Goal: Task Accomplishment & Management: Manage account settings

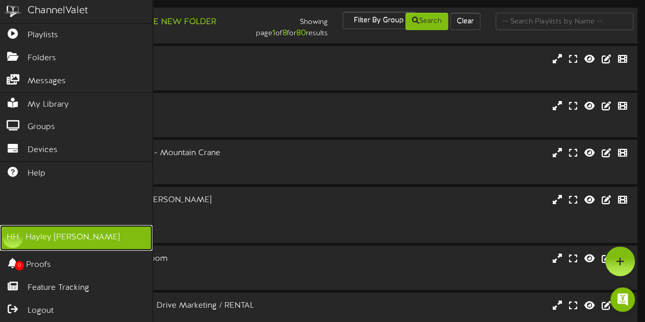
click at [65, 237] on div "[PERSON_NAME]" at bounding box center [72, 237] width 94 height 12
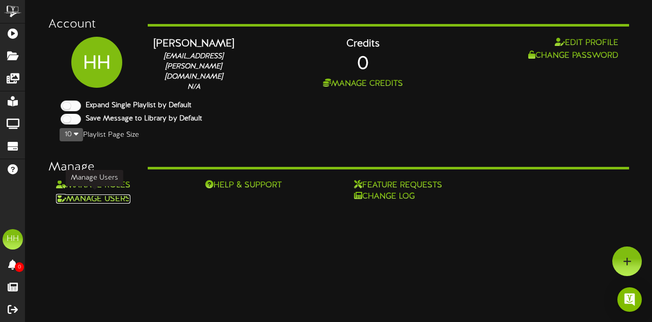
click at [117, 199] on link "Manage Users" at bounding box center [93, 198] width 74 height 9
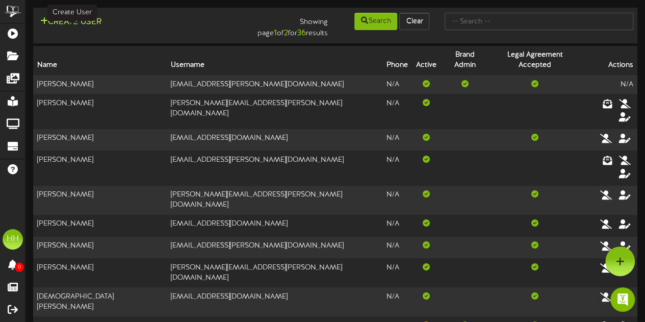
click at [84, 19] on button "Create User" at bounding box center [70, 22] width 67 height 13
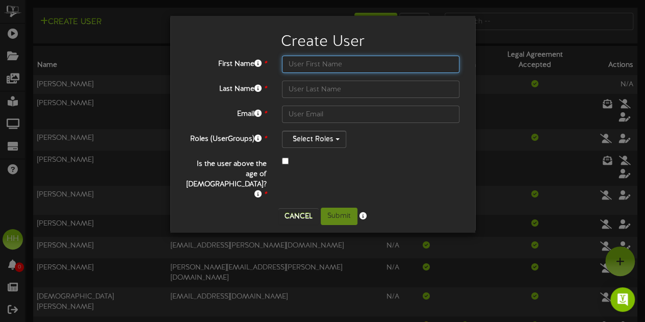
click at [321, 67] on input "text" at bounding box center [371, 64] width 178 height 17
type input "Austin"
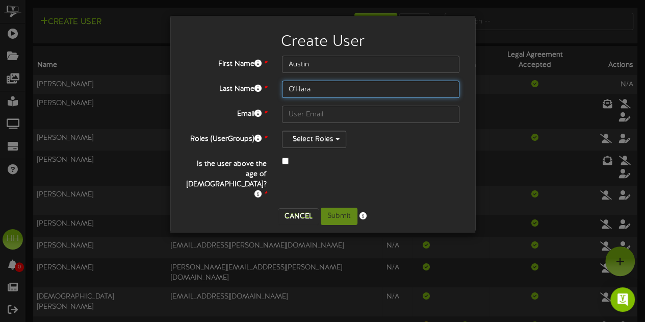
type input "O'Hara"
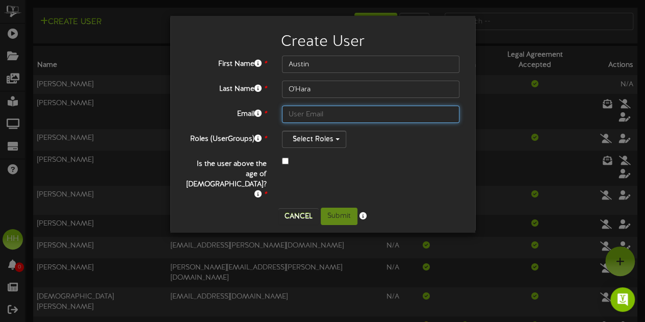
paste input "[EMAIL_ADDRESS][PERSON_NAME][DOMAIN_NAME]"
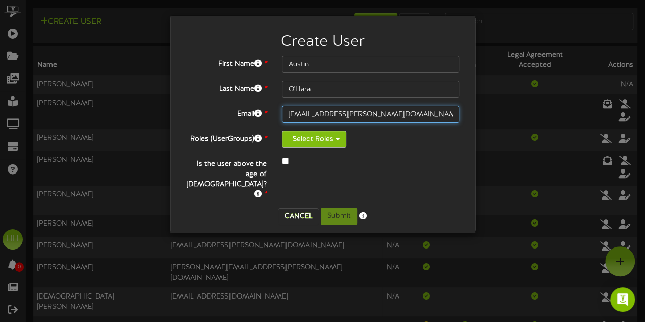
type input "[EMAIL_ADDRESS][PERSON_NAME][DOMAIN_NAME]"
click at [341, 137] on button "Select Roles" at bounding box center [314, 138] width 64 height 17
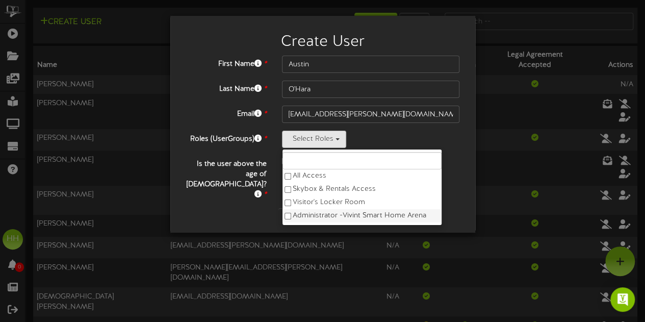
click at [349, 215] on label "Administrator - [GEOGRAPHIC_DATA]" at bounding box center [361, 215] width 159 height 13
click at [429, 145] on div "Select Roles All Access Skybox & Rentals Access Visitor's Locker Room Administr…" at bounding box center [371, 138] width 178 height 17
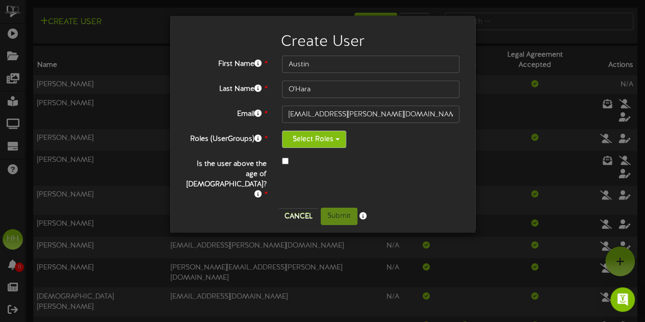
click at [335, 137] on button "Select Roles" at bounding box center [314, 138] width 64 height 17
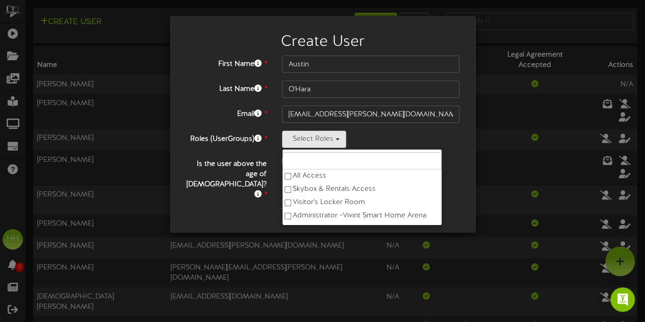
click at [391, 127] on div "First Name * [GEOGRAPHIC_DATA] Last Name * O'Hara Email * [EMAIL_ADDRESS][PERSO…" at bounding box center [322, 128] width 274 height 144
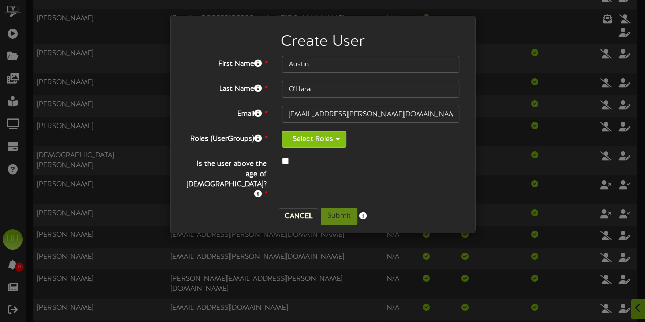
scroll to position [153, 0]
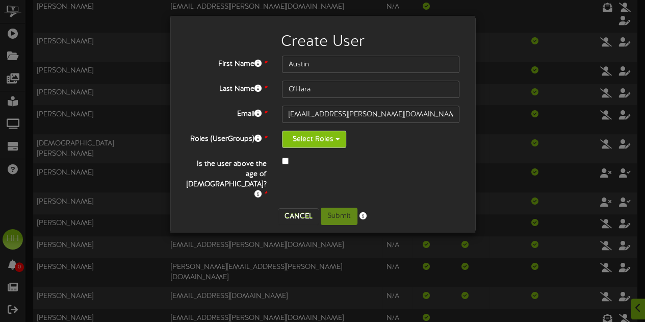
click at [335, 130] on button "Select Roles" at bounding box center [314, 138] width 64 height 17
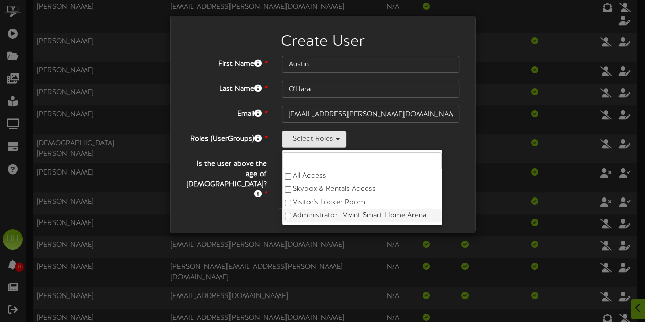
click at [314, 211] on label "Administrator - [GEOGRAPHIC_DATA]" at bounding box center [361, 215] width 159 height 13
click at [393, 142] on div "Select Roles All Access Skybox & Rentals Access Visitor's Locker Room Administr…" at bounding box center [371, 138] width 178 height 17
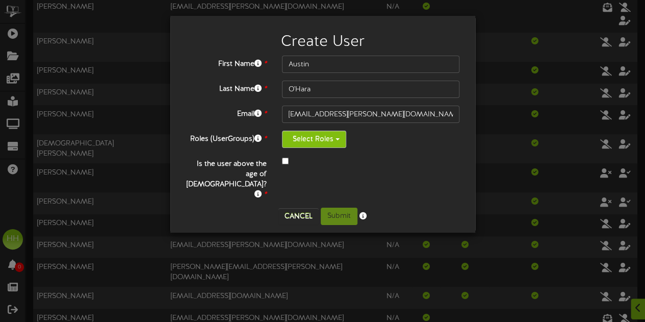
click at [332, 143] on button "Select Roles" at bounding box center [314, 138] width 64 height 17
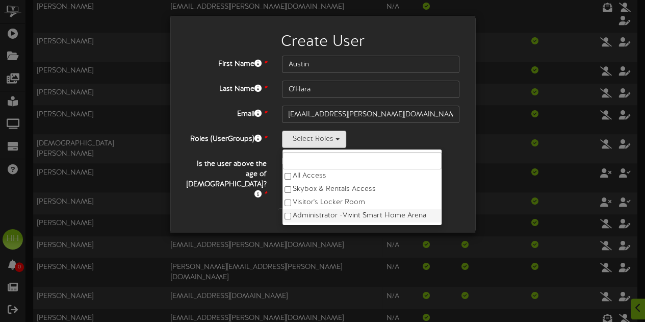
click at [291, 209] on label "Administrator - [GEOGRAPHIC_DATA]" at bounding box center [361, 215] width 159 height 13
click at [384, 144] on div "Select Roles All Access Skybox & Rentals Access Visitor's Locker Room Administr…" at bounding box center [371, 138] width 178 height 17
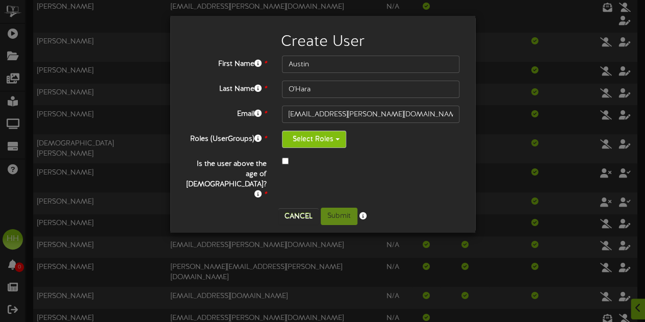
click at [315, 141] on button "Select Roles" at bounding box center [314, 138] width 64 height 17
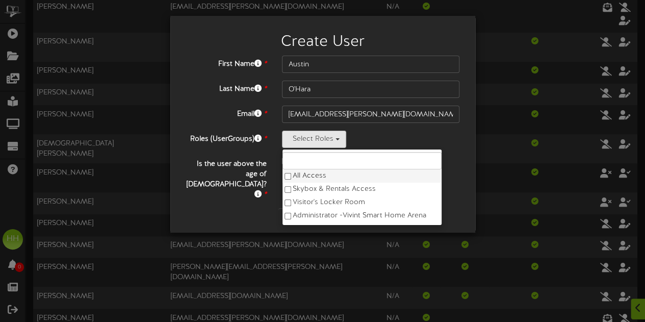
click at [300, 172] on label "All Access" at bounding box center [361, 175] width 159 height 13
click at [358, 140] on div "Select Roles All Access Skybox & Rentals Access Visitor's Locker Room Administr…" at bounding box center [371, 138] width 178 height 17
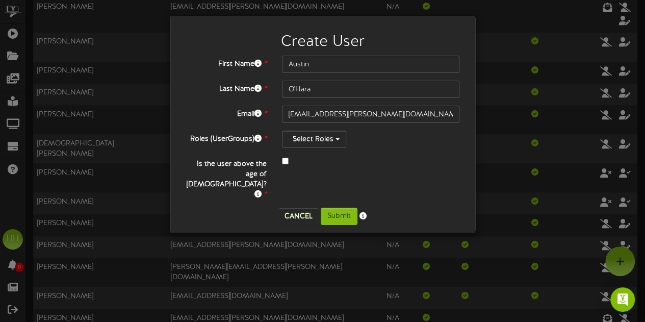
scroll to position [102, 0]
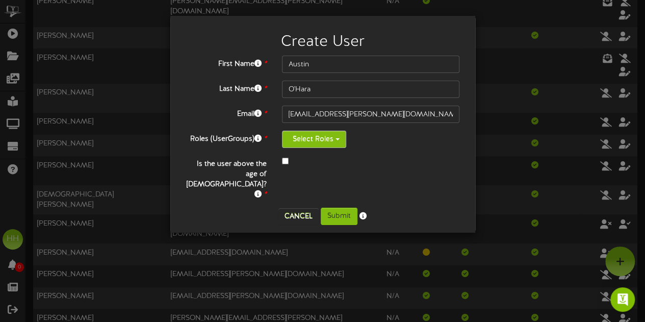
click at [318, 134] on button "Select Roles" at bounding box center [314, 138] width 64 height 17
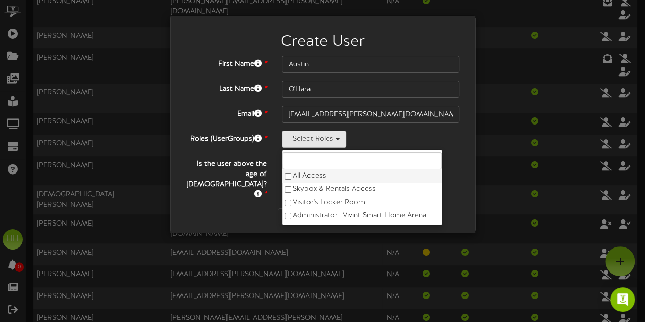
click at [294, 178] on label "All Access" at bounding box center [361, 175] width 159 height 13
click at [320, 213] on label "Administrator - [GEOGRAPHIC_DATA]" at bounding box center [361, 215] width 159 height 13
click at [312, 196] on label "Visitor's Locker Room" at bounding box center [361, 202] width 159 height 13
click at [321, 182] on label "Skybox & Rentals Access" at bounding box center [361, 188] width 159 height 13
click at [317, 171] on label "All Access" at bounding box center [361, 175] width 159 height 13
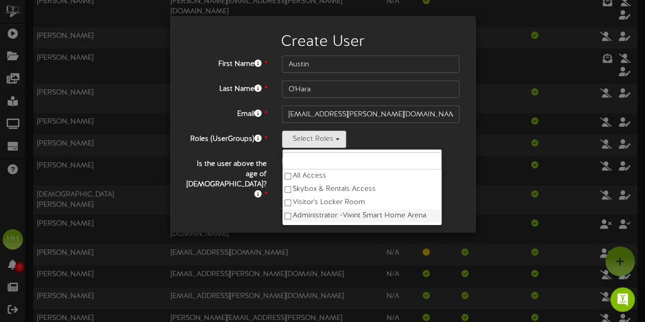
click at [319, 218] on label "Administrator - [GEOGRAPHIC_DATA]" at bounding box center [361, 215] width 159 height 13
click at [383, 141] on div "Select Roles All Access Skybox & Rentals Access Visitor's Locker Room Administr…" at bounding box center [371, 138] width 178 height 17
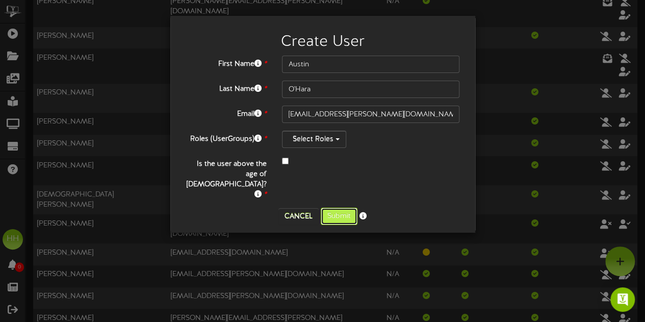
click at [350, 207] on button "Submit" at bounding box center [339, 215] width 37 height 17
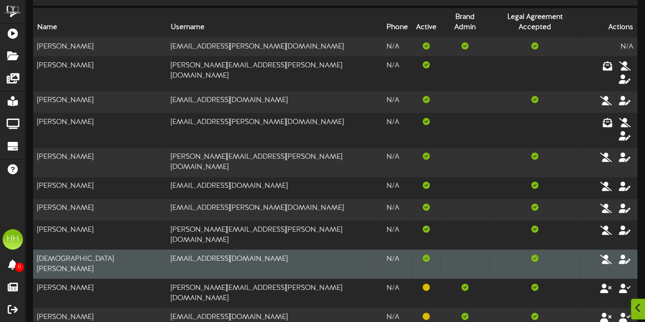
scroll to position [51, 0]
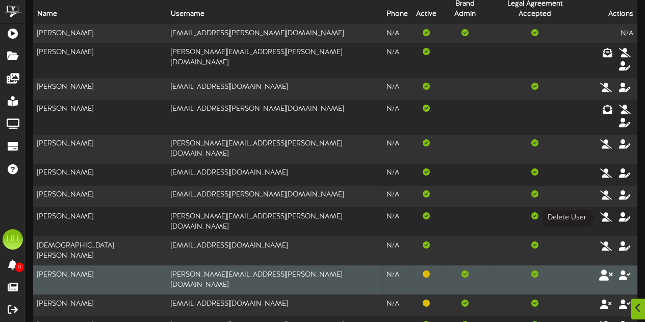
click at [602, 269] on icon at bounding box center [606, 274] width 14 height 11
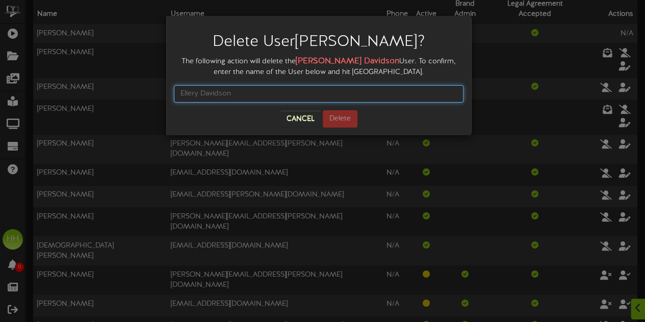
click at [322, 96] on input "text" at bounding box center [318, 93] width 289 height 17
drag, startPoint x: 317, startPoint y: 92, endPoint x: 376, endPoint y: 85, distance: 59.0
click at [320, 81] on div "[PERSON_NAME]" at bounding box center [318, 93] width 289 height 33
type input "[PERSON_NAME]"
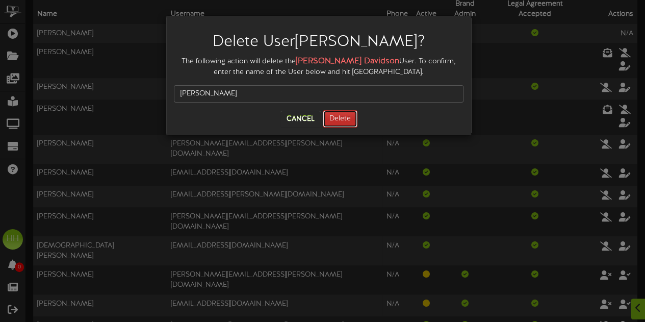
click at [341, 111] on button "Delete" at bounding box center [340, 118] width 35 height 17
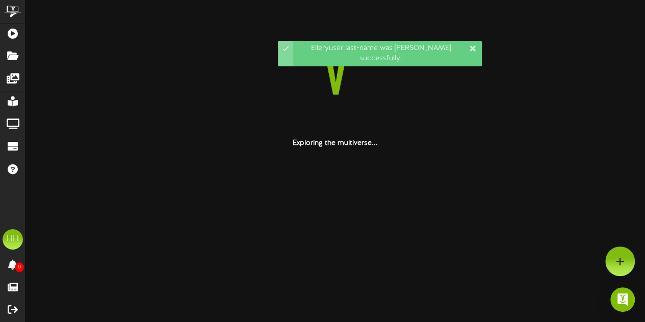
scroll to position [0, 0]
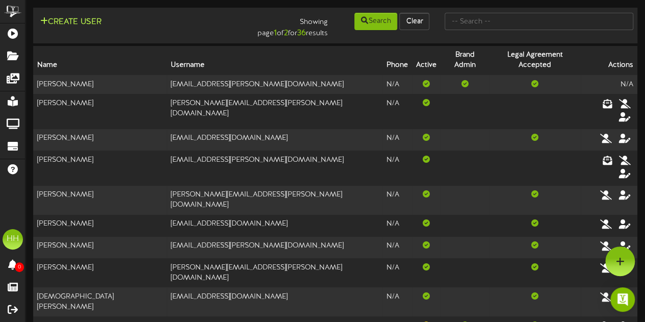
click at [72, 16] on button "Create User" at bounding box center [70, 22] width 67 height 13
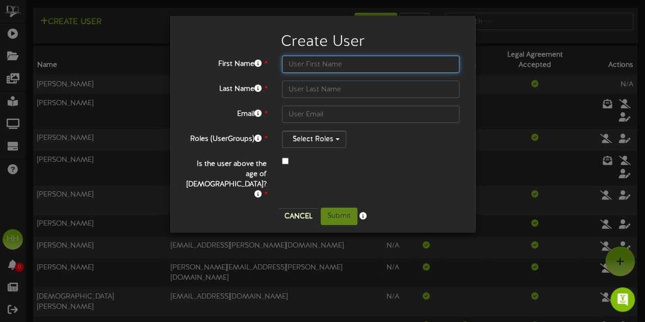
click at [316, 61] on input "text" at bounding box center [371, 64] width 178 height 17
type input "Taryn"
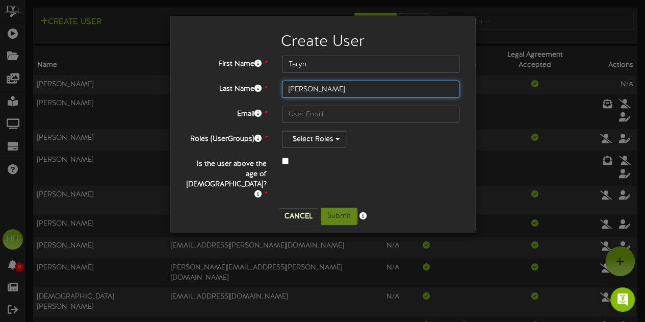
type input "[PERSON_NAME]"
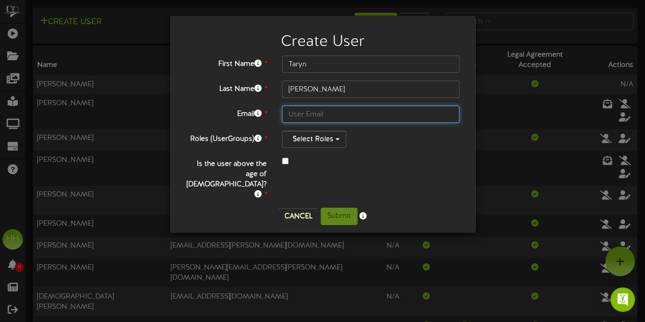
paste input "[EMAIL_ADDRESS][PERSON_NAME][DOMAIN_NAME]"
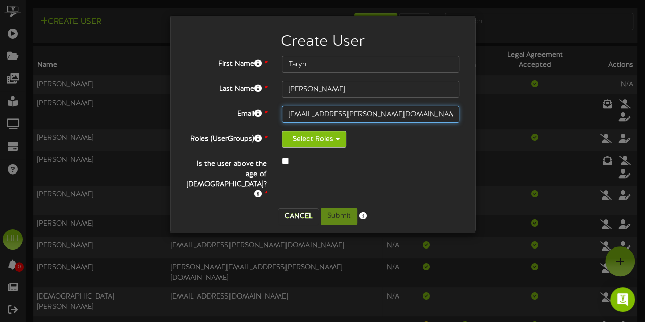
type input "[EMAIL_ADDRESS][PERSON_NAME][DOMAIN_NAME]"
click at [321, 146] on button "Select Roles" at bounding box center [314, 138] width 64 height 17
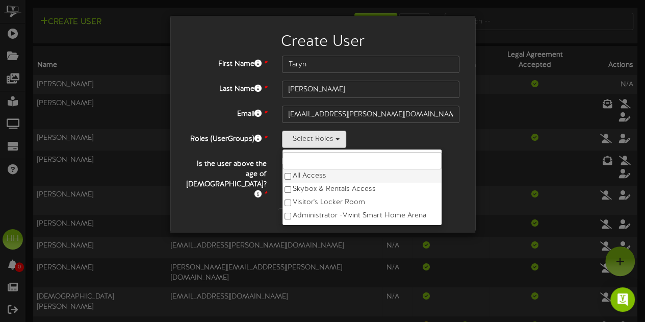
click at [303, 173] on label "All Access" at bounding box center [361, 175] width 159 height 13
click at [323, 192] on label "Skybox & Rentals Access" at bounding box center [361, 188] width 159 height 13
drag, startPoint x: 320, startPoint y: 201, endPoint x: 321, endPoint y: 210, distance: 9.2
click at [320, 202] on label "Visitor's Locker Room" at bounding box center [361, 202] width 159 height 13
drag, startPoint x: 321, startPoint y: 214, endPoint x: 328, endPoint y: 215, distance: 6.6
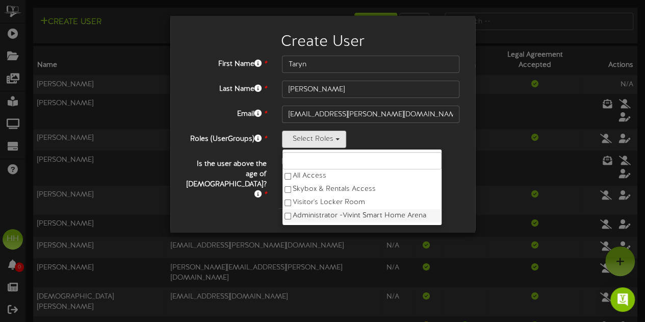
click at [321, 215] on label "Administrator - [GEOGRAPHIC_DATA]" at bounding box center [361, 215] width 159 height 13
click at [384, 138] on div "Select Roles All Access Skybox & Rentals Access Visitor's Locker Room Administr…" at bounding box center [371, 138] width 178 height 17
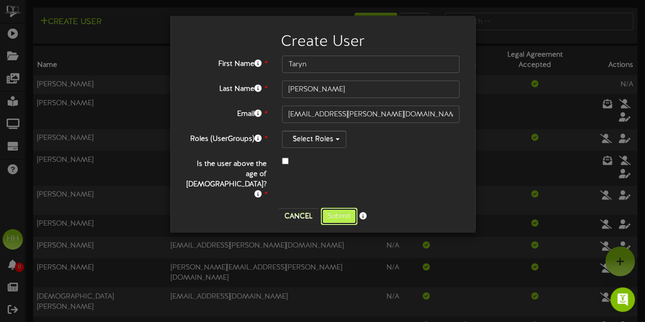
click at [350, 207] on button "Submit" at bounding box center [339, 215] width 37 height 17
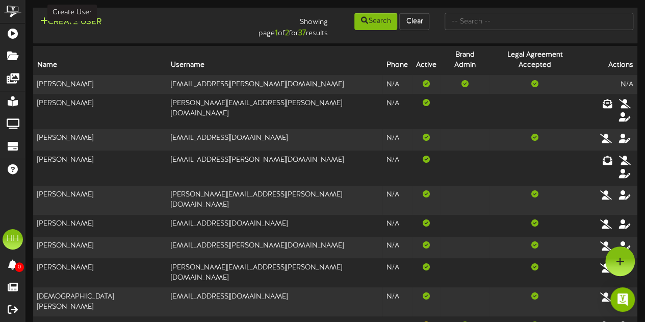
click at [94, 22] on button "Create User" at bounding box center [70, 22] width 67 height 13
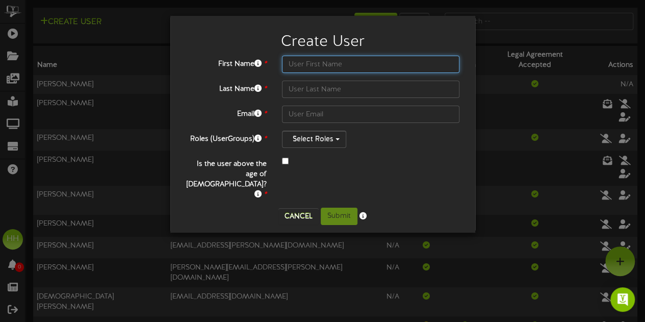
click at [322, 61] on input "text" at bounding box center [371, 64] width 178 height 17
type input "Alexa"
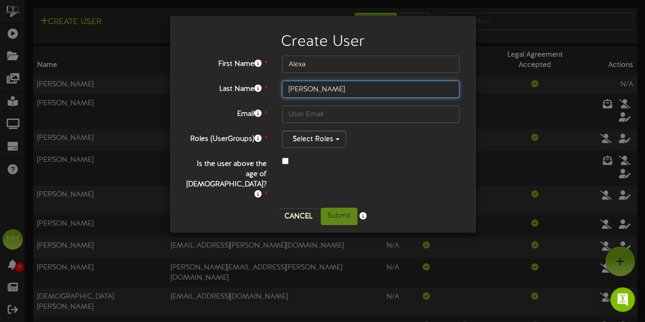
type input "[PERSON_NAME]"
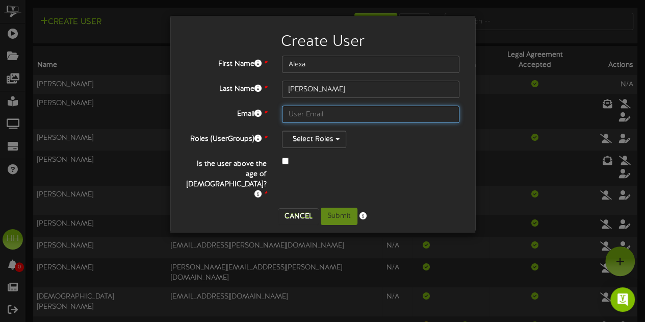
paste input "[EMAIL_ADDRESS][PERSON_NAME][DOMAIN_NAME]"
type input "[EMAIL_ADDRESS][PERSON_NAME][DOMAIN_NAME]"
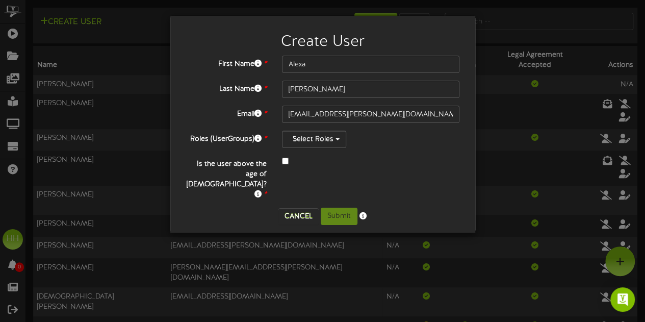
click at [325, 152] on div "First Name * Alexa Last Name * [PERSON_NAME] Email * [EMAIL_ADDRESS][PERSON_NAM…" at bounding box center [322, 128] width 274 height 144
click at [326, 149] on div "First Name * Alexa Last Name * [PERSON_NAME] Email * [EMAIL_ADDRESS][PERSON_NAM…" at bounding box center [322, 128] width 274 height 144
click at [328, 141] on button "Select Roles" at bounding box center [314, 138] width 64 height 17
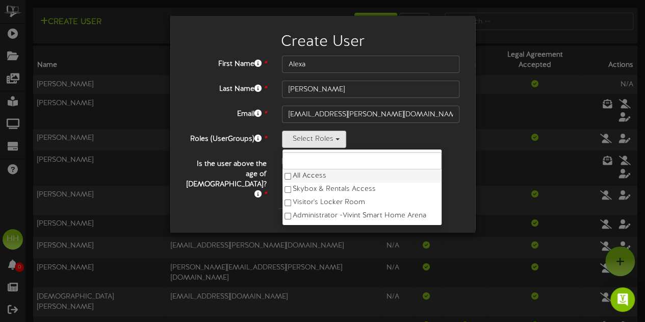
click at [307, 171] on label "All Access" at bounding box center [361, 175] width 159 height 13
click at [304, 185] on label "Skybox & Rentals Access" at bounding box center [361, 188] width 159 height 13
click at [306, 200] on label "Visitor's Locker Room" at bounding box center [361, 202] width 159 height 13
drag, startPoint x: 306, startPoint y: 217, endPoint x: 350, endPoint y: 207, distance: 45.0
click at [306, 218] on label "Administrator - [GEOGRAPHIC_DATA]" at bounding box center [361, 215] width 159 height 13
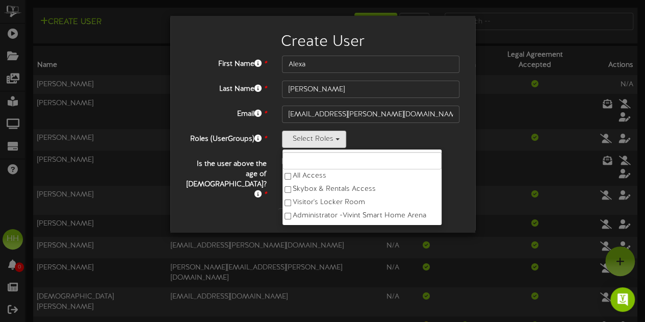
click at [403, 137] on div "Select Roles All Access Skybox & Rentals Access Visitor's Locker Room Administr…" at bounding box center [371, 138] width 178 height 17
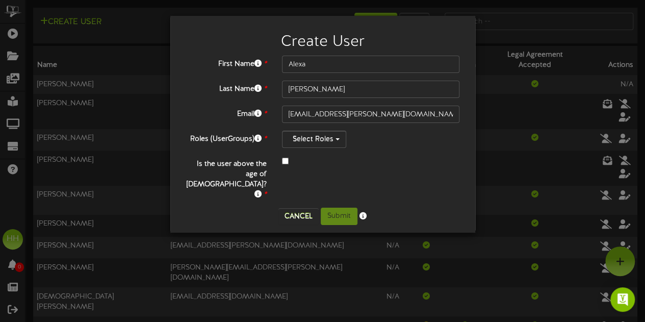
click at [278, 160] on div at bounding box center [370, 161] width 193 height 12
click at [338, 207] on button "Submit" at bounding box center [339, 215] width 37 height 17
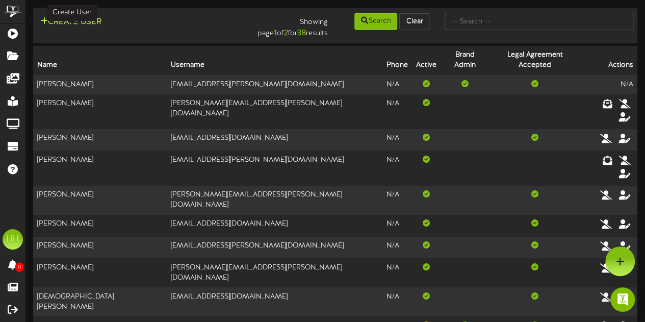
click at [51, 22] on button "Create User" at bounding box center [70, 22] width 67 height 13
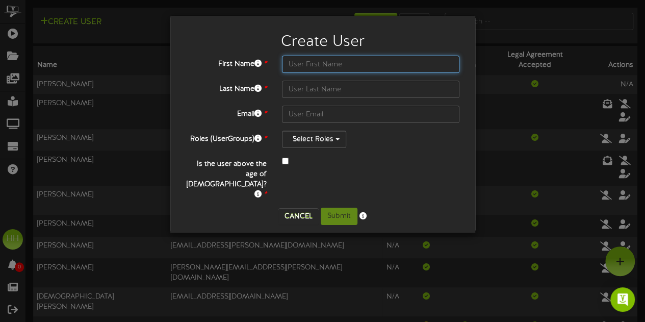
click at [333, 63] on input "text" at bounding box center [371, 64] width 178 height 17
type input "Skylar"
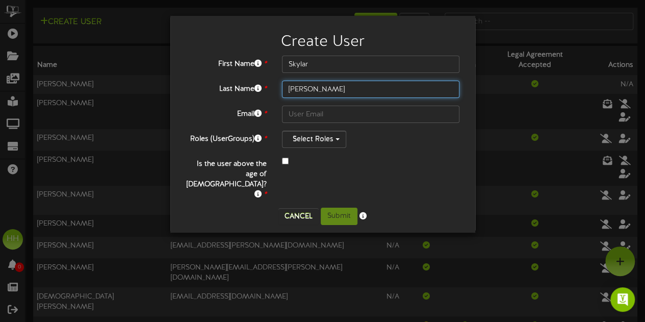
type input "[PERSON_NAME]"
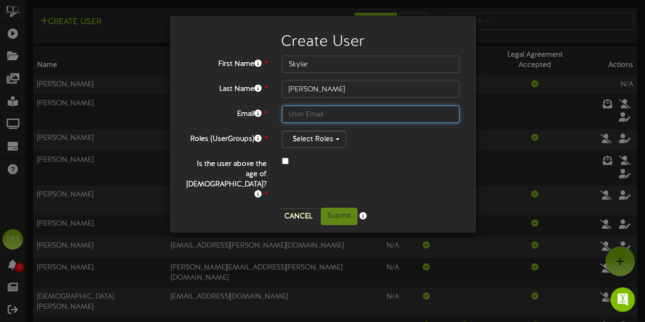
paste input "[EMAIL_ADDRESS][PERSON_NAME][DOMAIN_NAME]"
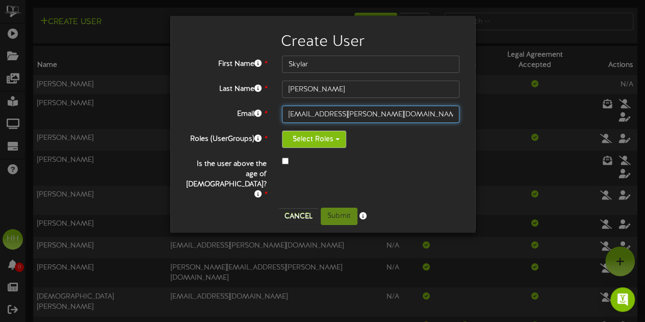
type input "[EMAIL_ADDRESS][PERSON_NAME][DOMAIN_NAME]"
click at [337, 144] on button "Select Roles" at bounding box center [314, 138] width 64 height 17
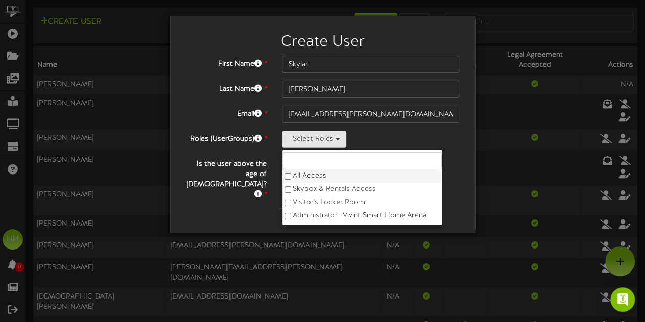
click at [307, 177] on label "All Access" at bounding box center [361, 175] width 159 height 13
click at [307, 186] on label "Skybox & Rentals Access" at bounding box center [361, 188] width 159 height 13
click at [306, 202] on label "Visitor's Locker Room" at bounding box center [361, 202] width 159 height 13
click at [307, 215] on label "Administrator - [GEOGRAPHIC_DATA]" at bounding box center [361, 215] width 159 height 13
drag, startPoint x: 217, startPoint y: 169, endPoint x: 225, endPoint y: 169, distance: 7.6
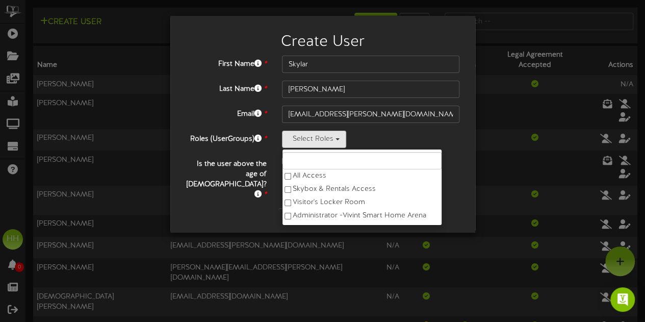
click at [218, 169] on label "Is the user above the age of [DEMOGRAPHIC_DATA]? *" at bounding box center [226, 177] width 96 height 44
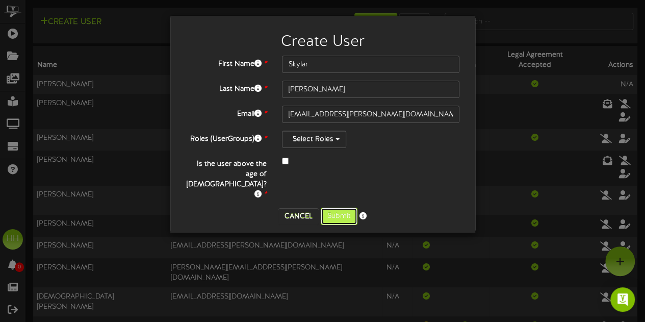
click at [351, 207] on button "Submit" at bounding box center [339, 215] width 37 height 17
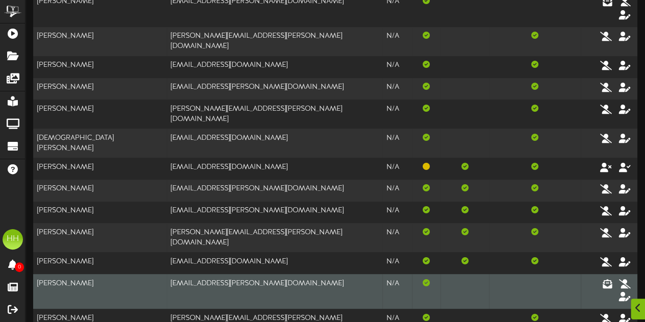
scroll to position [204, 0]
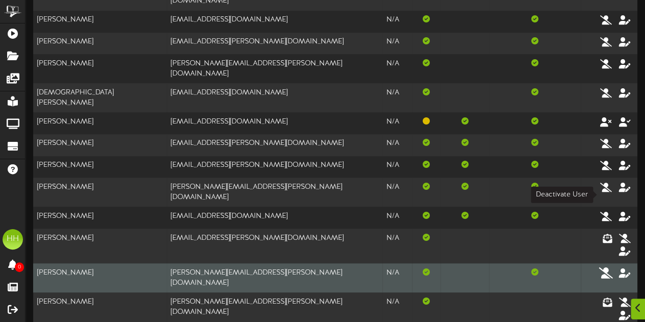
click at [607, 267] on icon at bounding box center [606, 272] width 14 height 11
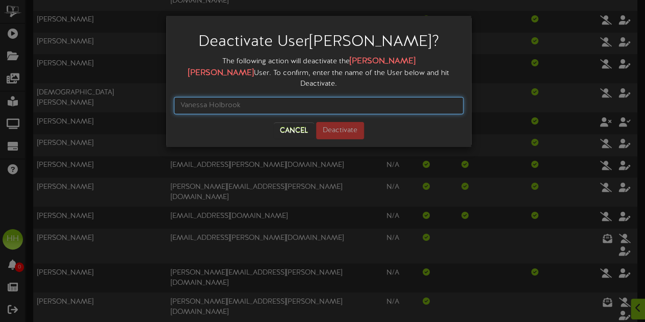
click at [307, 97] on input "text" at bounding box center [318, 105] width 289 height 17
type input "[PERSON_NAME]"
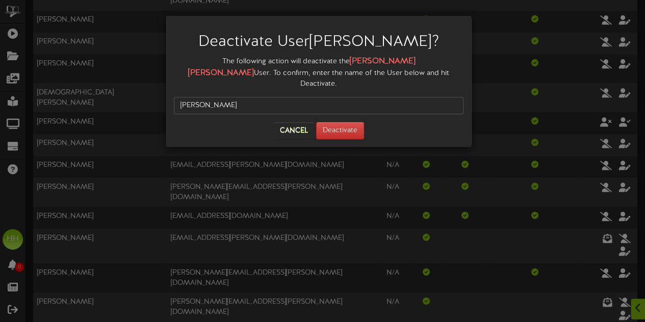
click at [335, 129] on div "Deactivate User [PERSON_NAME] ? The following action will deactivate the [PERSO…" at bounding box center [318, 81] width 305 height 131
click at [339, 122] on button "Deactivate" at bounding box center [340, 130] width 48 height 17
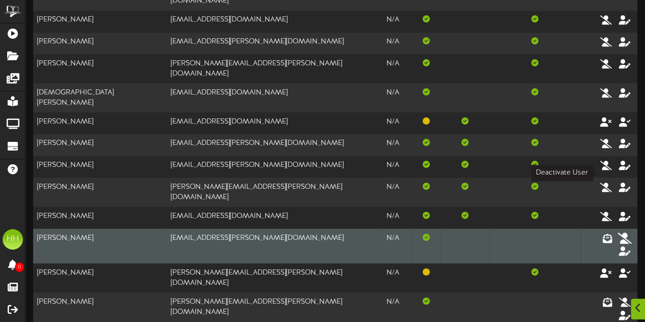
click at [618, 232] on icon at bounding box center [625, 237] width 14 height 11
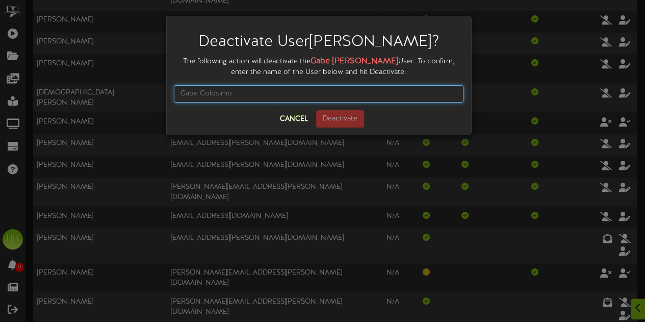
click at [309, 96] on input "text" at bounding box center [318, 93] width 289 height 17
type input "[PERSON_NAME]"
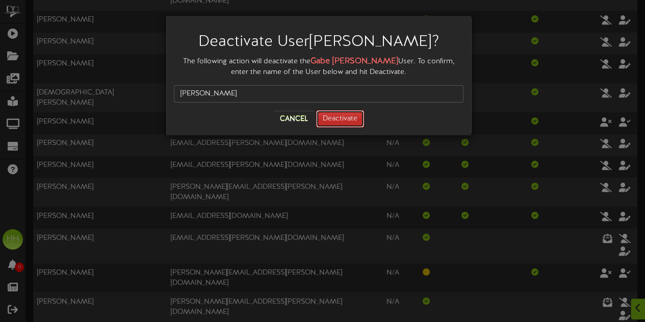
click at [347, 119] on button "Deactivate" at bounding box center [340, 118] width 48 height 17
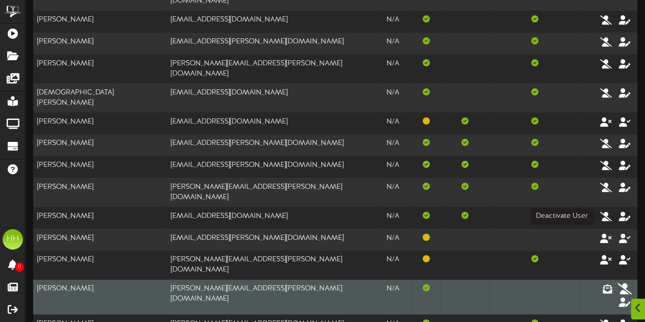
click at [618, 283] on icon at bounding box center [625, 288] width 14 height 11
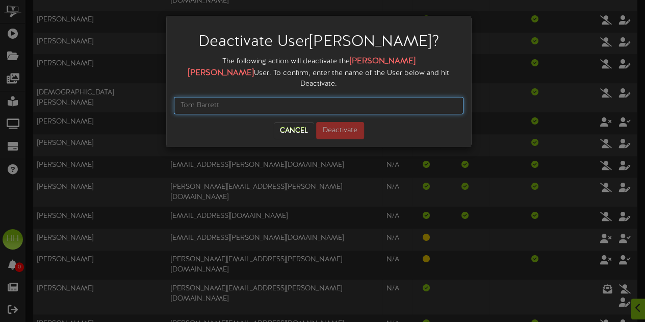
click at [326, 97] on input "text" at bounding box center [318, 105] width 289 height 17
type input "[PERSON_NAME]"
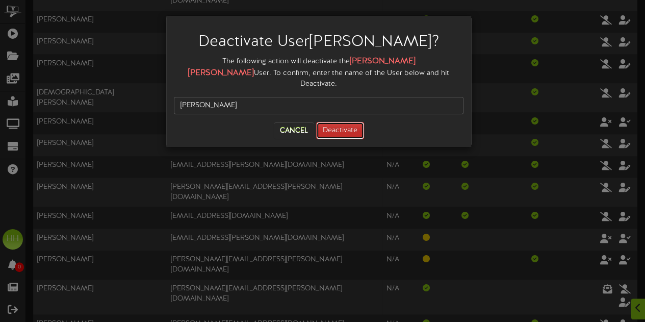
click at [334, 122] on button "Deactivate" at bounding box center [340, 130] width 48 height 17
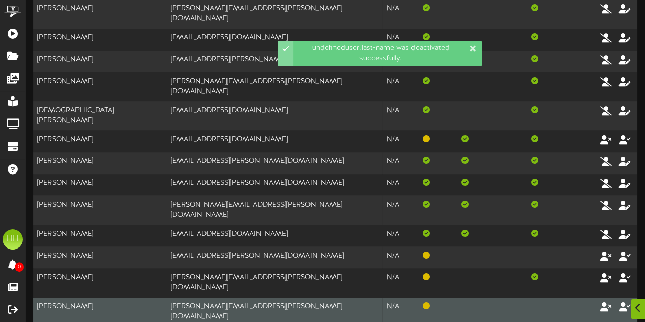
scroll to position [214, 0]
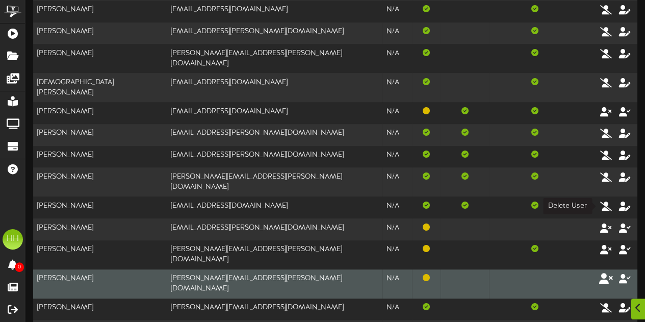
click at [606, 273] on icon at bounding box center [606, 278] width 14 height 11
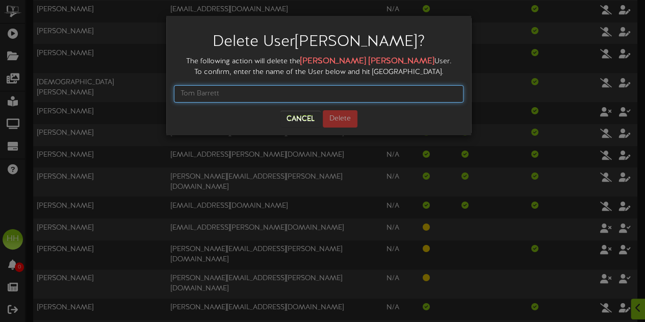
click at [285, 86] on input "text" at bounding box center [318, 93] width 289 height 17
type input "[PERSON_NAME]"
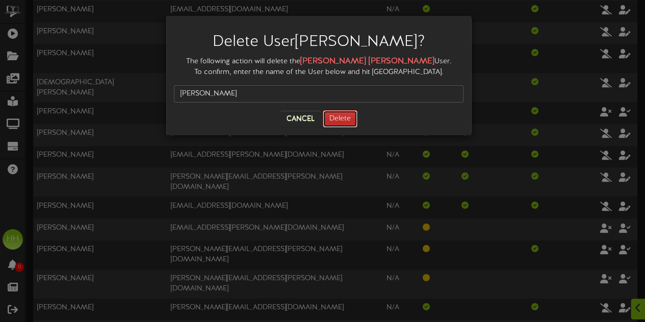
click at [338, 116] on button "Delete" at bounding box center [340, 118] width 35 height 17
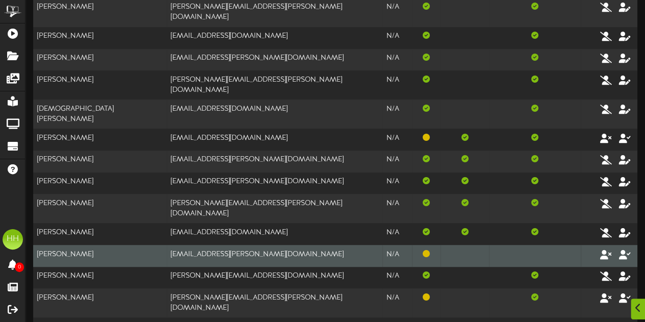
scroll to position [204, 0]
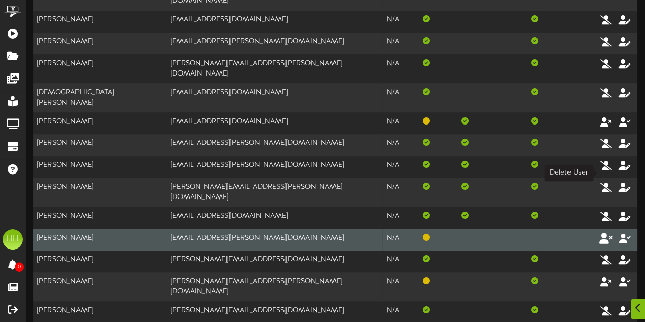
click at [605, 232] on icon at bounding box center [606, 237] width 14 height 11
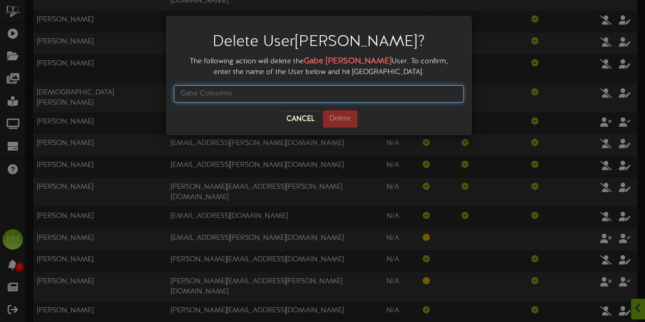
click at [363, 90] on input "text" at bounding box center [318, 93] width 289 height 17
type input "[PERSON_NAME]"
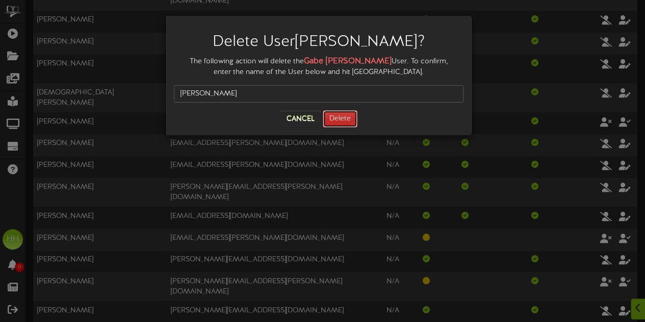
click at [348, 118] on button "Delete" at bounding box center [340, 118] width 35 height 17
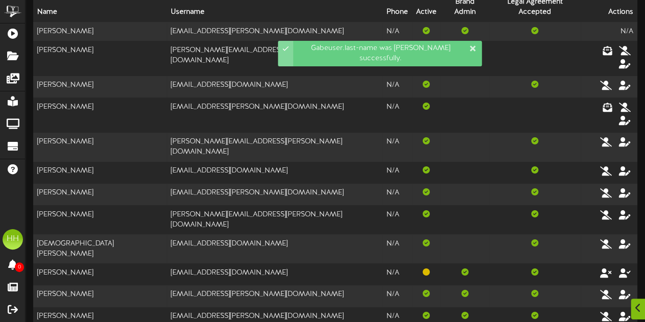
scroll to position [214, 0]
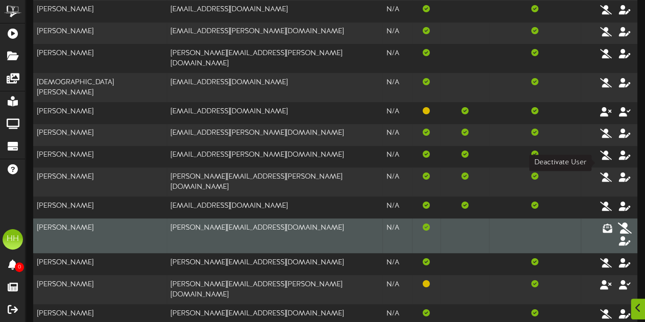
click at [618, 222] on icon at bounding box center [625, 227] width 14 height 11
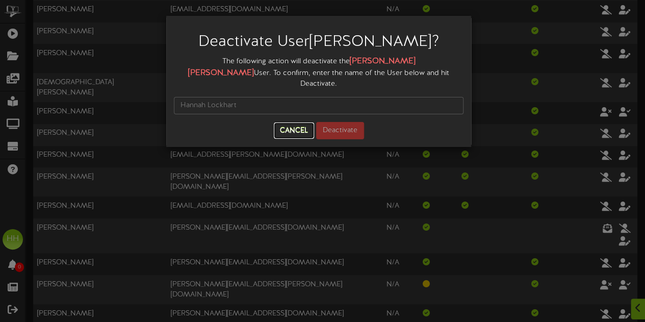
click at [284, 122] on button "Cancel" at bounding box center [294, 130] width 40 height 16
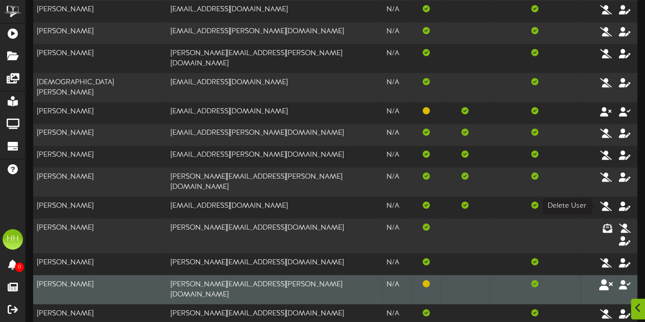
click at [606, 278] on icon at bounding box center [606, 283] width 14 height 11
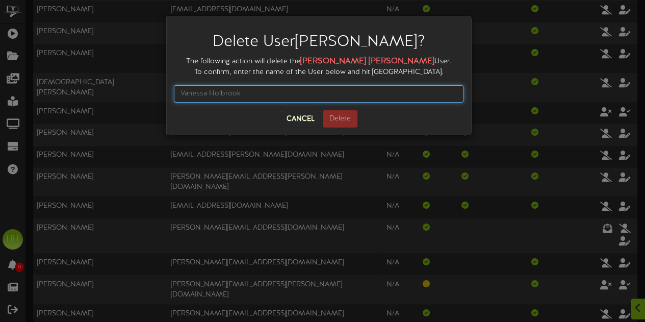
click at [281, 86] on input "text" at bounding box center [318, 93] width 289 height 17
type input "[PERSON_NAME]"
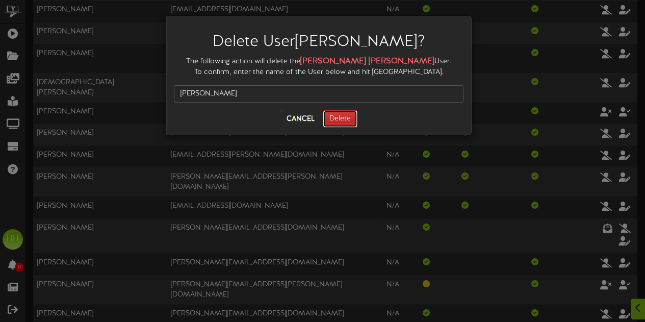
click at [352, 123] on button "Delete" at bounding box center [340, 118] width 35 height 17
